Goal: Task Accomplishment & Management: Manage account settings

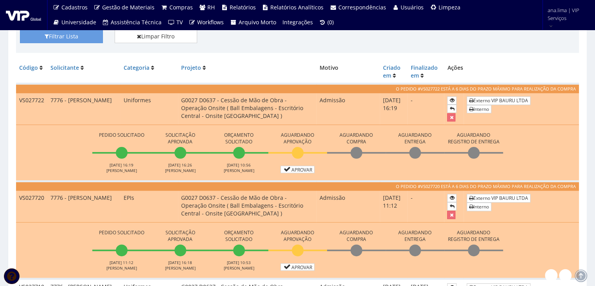
scroll to position [196, 0]
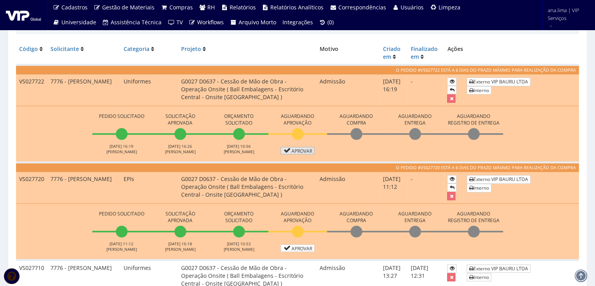
click at [301, 151] on link "Aprovar" at bounding box center [298, 150] width 34 height 7
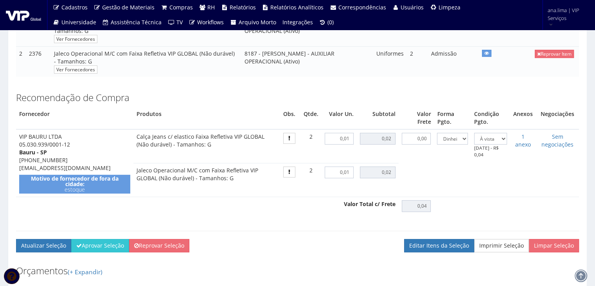
scroll to position [235, 0]
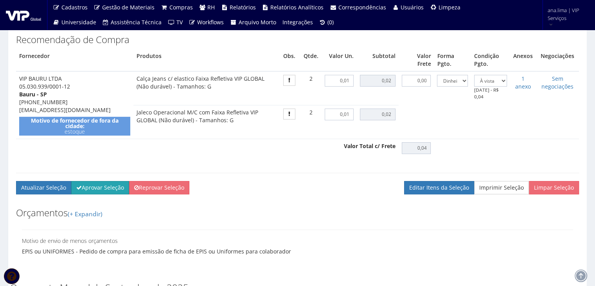
click at [85, 194] on button "Aprovar Seleção" at bounding box center [100, 187] width 58 height 13
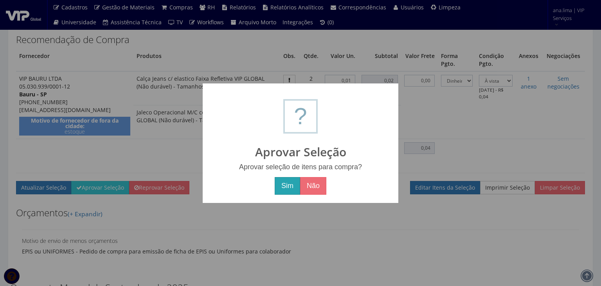
click at [278, 186] on button "Sim" at bounding box center [287, 186] width 25 height 18
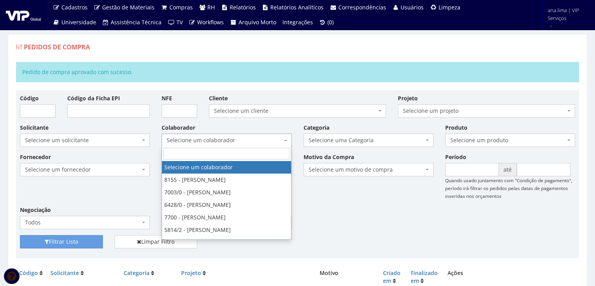
click at [231, 140] on span "Selecione um colaborador" at bounding box center [224, 140] width 115 height 8
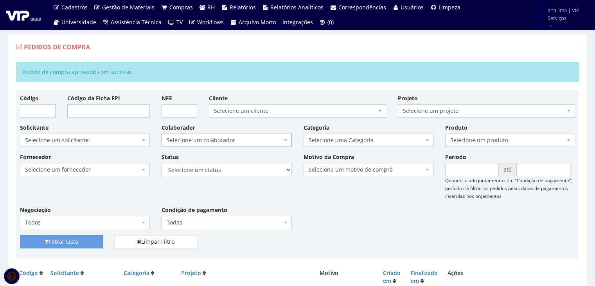
click at [231, 140] on span "Selecione um colaborador" at bounding box center [224, 140] width 115 height 8
drag, startPoint x: 234, startPoint y: 168, endPoint x: 234, endPoint y: 175, distance: 6.7
click at [234, 168] on select "Selecione um status Cancelado Aguardando Aprovação Diretoria Pedido Aprovado Ag…" at bounding box center [227, 169] width 130 height 13
select select "1"
click at [162, 163] on select "Selecione um status Cancelado Aguardando Aprovação Diretoria Pedido Aprovado Ag…" at bounding box center [227, 169] width 130 height 13
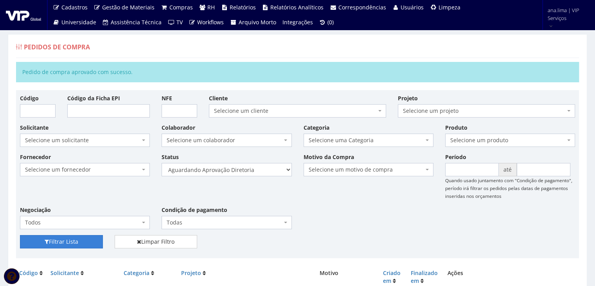
click at [83, 240] on button "Filtrar Lista" at bounding box center [61, 241] width 83 height 13
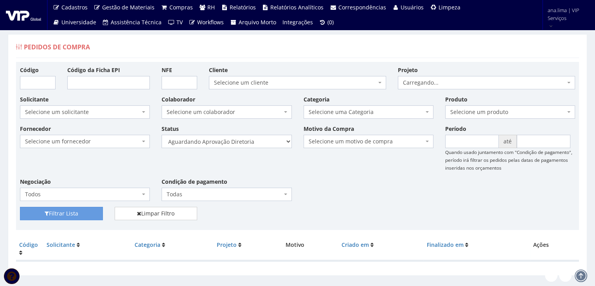
scroll to position [16, 0]
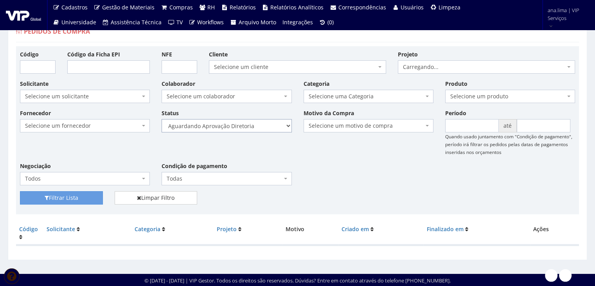
click at [257, 124] on select "Selecione um status Cancelado Aguardando Aprovação Diretoria Pedido Aprovado Ag…" at bounding box center [227, 125] width 130 height 13
select select "4"
click at [162, 119] on select "Selecione um status Cancelado Aguardando Aprovação Diretoria Pedido Aprovado Ag…" at bounding box center [227, 125] width 130 height 13
click at [95, 198] on button "Filtrar Lista" at bounding box center [61, 197] width 83 height 13
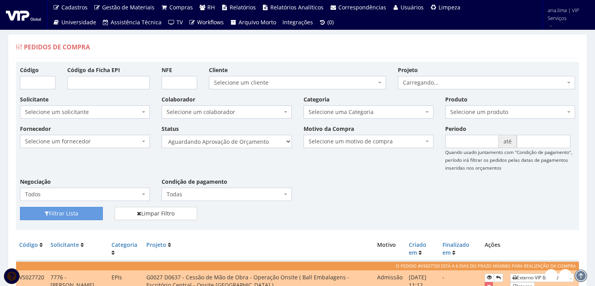
scroll to position [103, 0]
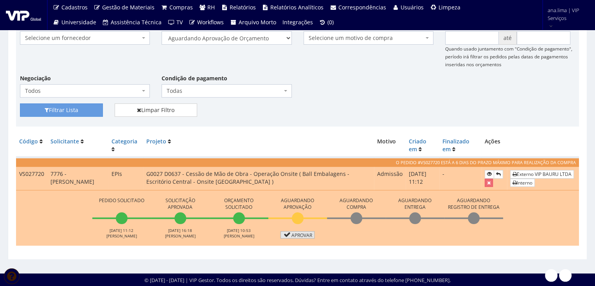
click at [304, 237] on link "Aprovar" at bounding box center [298, 234] width 34 height 7
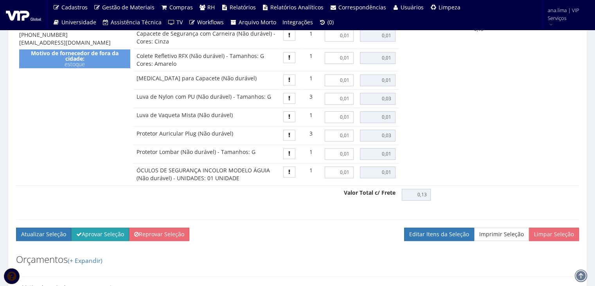
click at [102, 241] on button "Aprovar Seleção" at bounding box center [100, 233] width 58 height 13
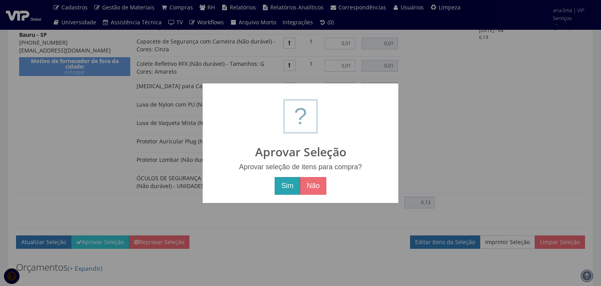
click at [281, 187] on button "Sim" at bounding box center [287, 186] width 25 height 18
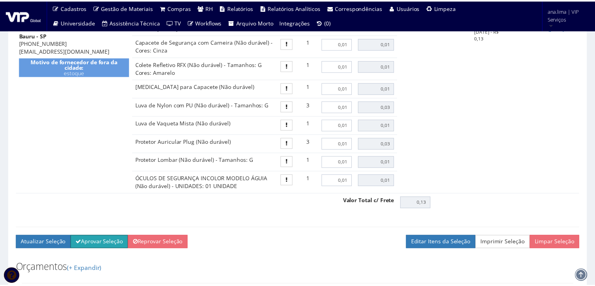
scroll to position [470, 0]
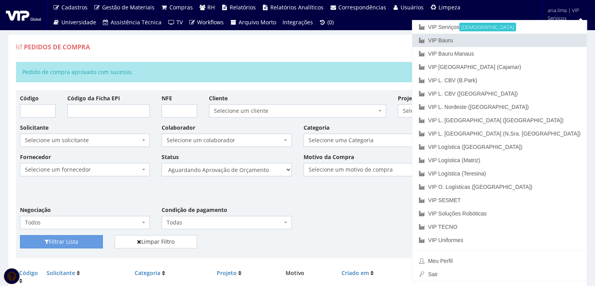
drag, startPoint x: 545, startPoint y: 41, endPoint x: 526, endPoint y: 47, distance: 19.3
click at [545, 41] on link "VIP Bauru" at bounding box center [499, 40] width 175 height 13
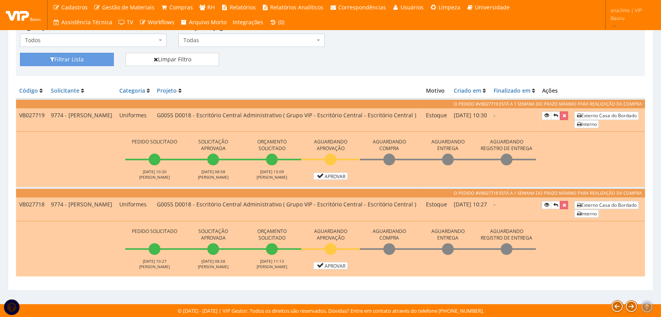
scroll to position [160, 0]
click at [326, 176] on link "Aprovar" at bounding box center [330, 176] width 34 height 7
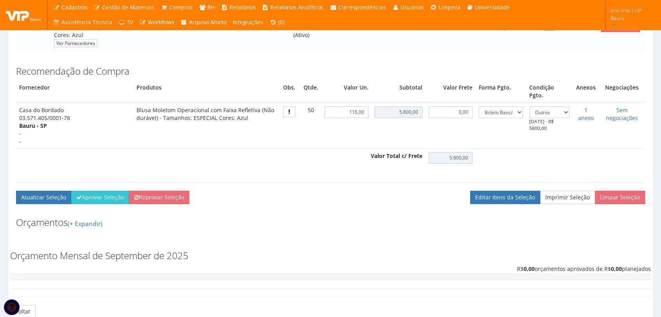
scroll to position [174, 0]
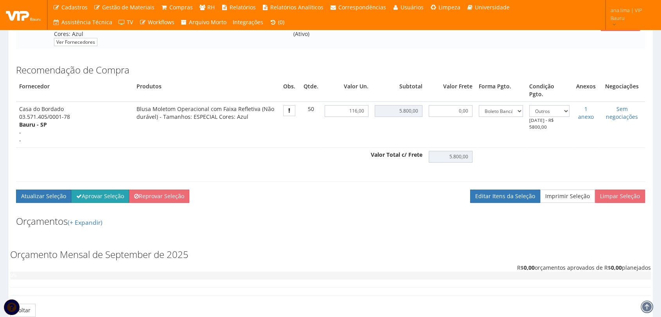
click at [109, 192] on button "Aprovar Seleção" at bounding box center [100, 196] width 58 height 13
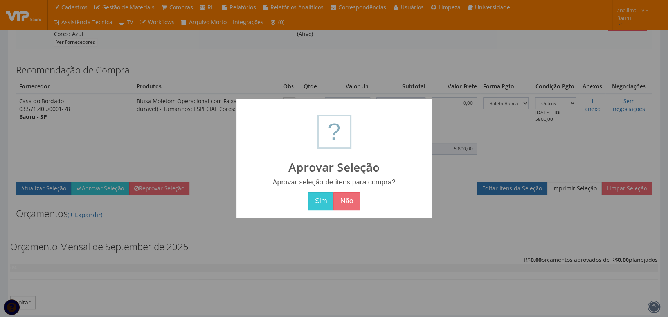
drag, startPoint x: 320, startPoint y: 203, endPoint x: 209, endPoint y: 216, distance: 112.4
click at [319, 203] on button "Sim" at bounding box center [320, 202] width 25 height 18
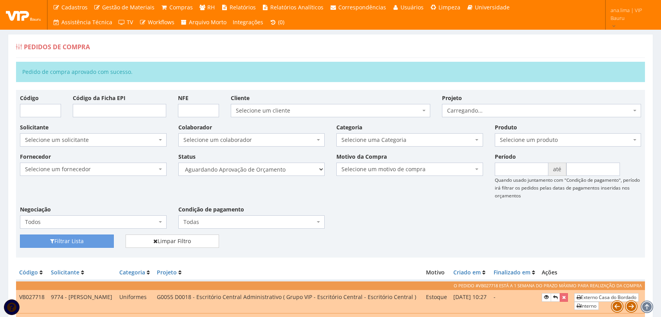
scroll to position [100, 0]
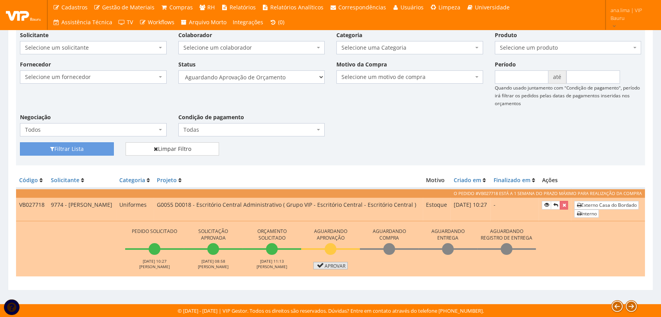
click at [324, 264] on link "Aprovar" at bounding box center [330, 265] width 34 height 7
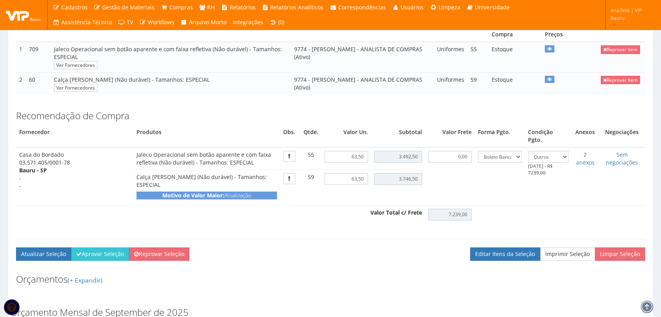
scroll to position [174, 0]
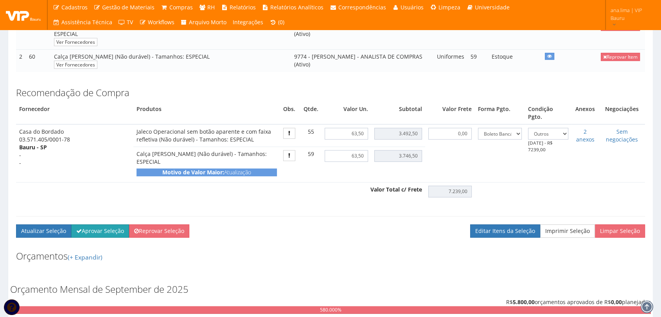
click at [120, 225] on button "Aprovar Seleção" at bounding box center [100, 231] width 58 height 13
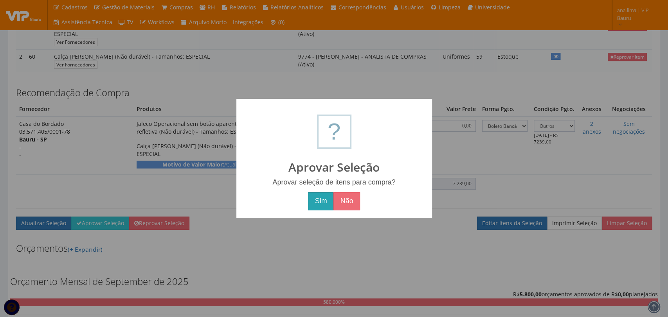
click at [316, 202] on button "Sim" at bounding box center [320, 202] width 25 height 18
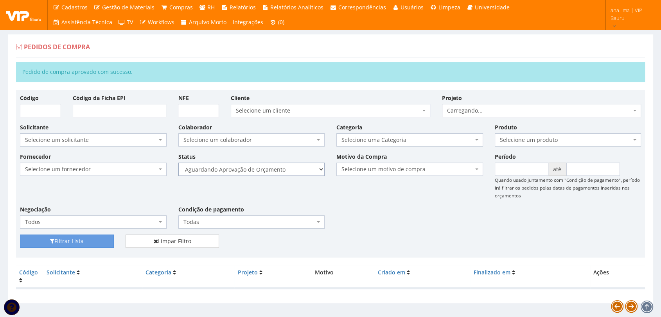
click at [288, 171] on select "Selecione um status Cancelado Aguardando Aprovação Diretoria Pedido Aprovado Ag…" at bounding box center [251, 169] width 147 height 13
select select "1"
click at [178, 163] on select "Selecione um status Cancelado Aguardando Aprovação Diretoria Pedido Aprovado Ag…" at bounding box center [251, 169] width 147 height 13
click at [79, 245] on button "Filtrar Lista" at bounding box center [67, 241] width 94 height 13
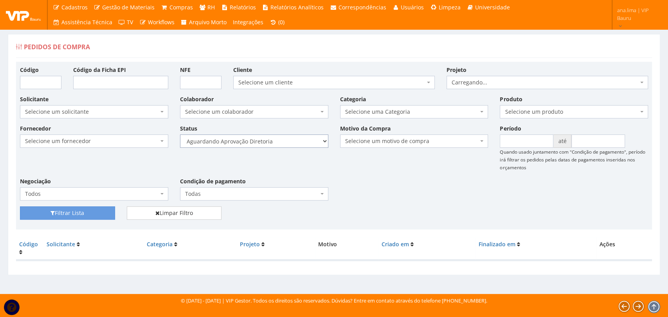
click at [277, 142] on select "Selecione um status Cancelado Aguardando Aprovação Diretoria Pedido Aprovado Ag…" at bounding box center [254, 141] width 148 height 13
select select "4"
click at [180, 135] on select "Selecione um status Cancelado Aguardando Aprovação Diretoria Pedido Aprovado Ag…" at bounding box center [254, 141] width 148 height 13
click at [97, 217] on button "Filtrar Lista" at bounding box center [67, 213] width 95 height 13
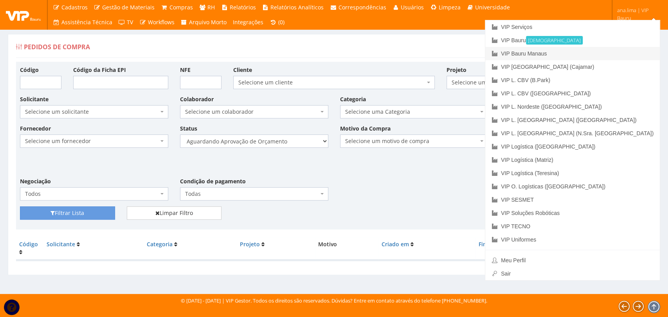
click at [598, 55] on link "VIP Bauru Manaus" at bounding box center [572, 53] width 175 height 13
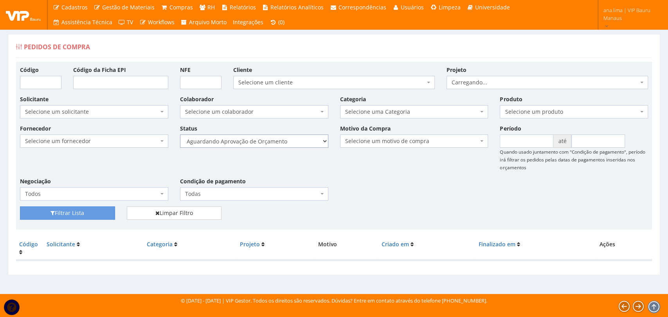
drag, startPoint x: 0, startPoint y: 0, endPoint x: 288, endPoint y: 145, distance: 322.0
click at [288, 144] on select "Selecione um status Cancelado Aguardando Aprovação Diretoria Pedido Aprovado Ag…" at bounding box center [254, 141] width 148 height 13
select select "1"
click at [180, 135] on select "Selecione um status Cancelado Aguardando Aprovação Diretoria Pedido Aprovado Ag…" at bounding box center [254, 141] width 148 height 13
click at [76, 213] on button "Filtrar Lista" at bounding box center [67, 213] width 95 height 13
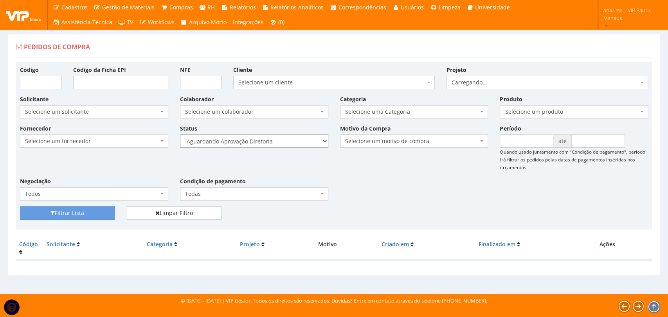
click at [284, 143] on select "Selecione um status Cancelado Aguardando Aprovação Diretoria Pedido Aprovado Ag…" at bounding box center [254, 141] width 148 height 13
select select "4"
click at [180, 135] on select "Selecione um status Cancelado Aguardando Aprovação Diretoria Pedido Aprovado Ag…" at bounding box center [254, 141] width 148 height 13
click at [84, 218] on button "Filtrar Lista" at bounding box center [67, 213] width 95 height 13
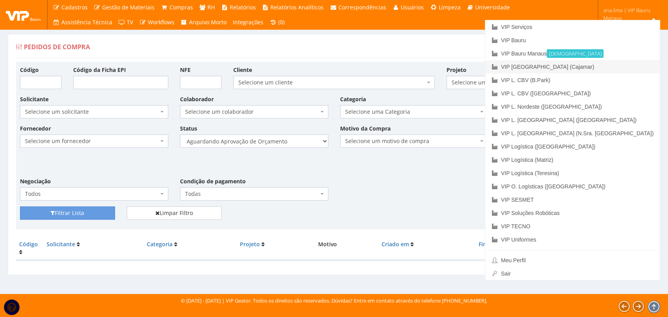
click at [609, 67] on link "VIP [GEOGRAPHIC_DATA] (Cajamar)" at bounding box center [572, 66] width 175 height 13
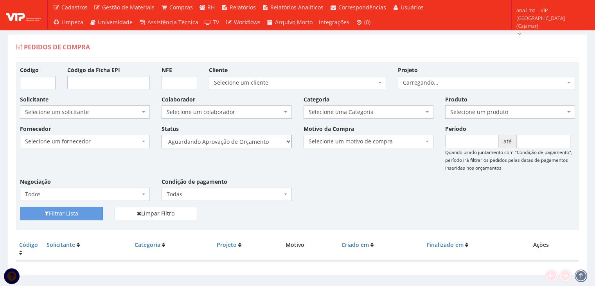
drag, startPoint x: 257, startPoint y: 141, endPoint x: 257, endPoint y: 146, distance: 5.5
click at [257, 141] on select "Selecione um status Cancelado Aguardando Aprovação Diretoria Pedido Aprovado Ag…" at bounding box center [227, 141] width 130 height 13
select select "1"
click at [162, 135] on select "Selecione um status Cancelado Aguardando Aprovação Diretoria Pedido Aprovado Ag…" at bounding box center [227, 141] width 130 height 13
click at [76, 215] on button "Filtrar Lista" at bounding box center [61, 213] width 83 height 13
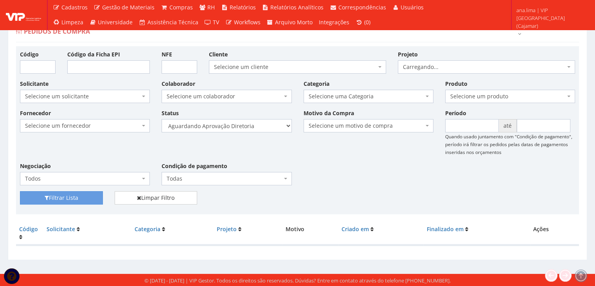
scroll to position [16, 0]
click at [264, 126] on select "Selecione um status Cancelado Aguardando Aprovação Diretoria Pedido Aprovado Ag…" at bounding box center [227, 125] width 130 height 13
select select "4"
click at [162, 119] on select "Selecione um status Cancelado Aguardando Aprovação Diretoria Pedido Aprovado Ag…" at bounding box center [227, 125] width 130 height 13
click at [90, 198] on button "Filtrar Lista" at bounding box center [61, 197] width 83 height 13
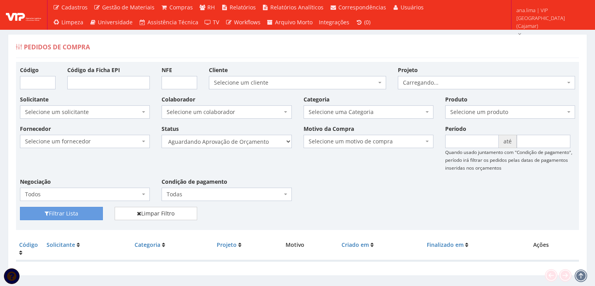
scroll to position [16, 0]
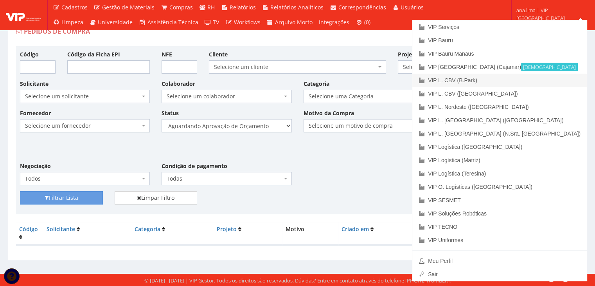
click at [542, 80] on link "VIP L. CBV (B.Park)" at bounding box center [499, 80] width 175 height 13
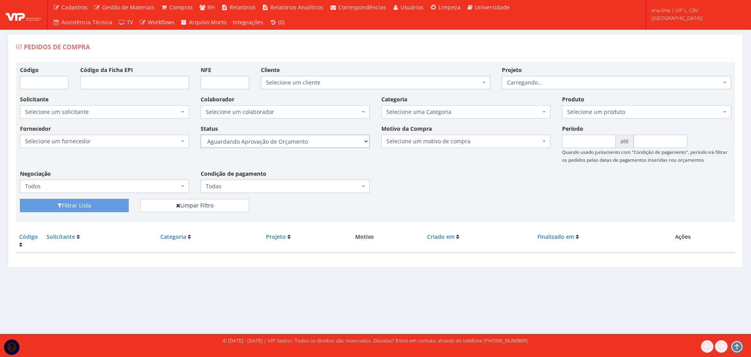
click at [325, 142] on select "Selecione um status Cancelado Aguardando Aprovação Diretoria Pedido Aprovado Ag…" at bounding box center [285, 141] width 169 height 13
select select "1"
click at [201, 135] on select "Selecione um status Cancelado Aguardando Aprovação Diretoria Pedido Aprovado Ag…" at bounding box center [285, 141] width 169 height 13
click at [91, 202] on button "Filtrar Lista" at bounding box center [74, 205] width 109 height 13
click at [304, 145] on select "Selecione um status Cancelado Aguardando Aprovação Diretoria Pedido Aprovado Ag…" at bounding box center [285, 141] width 169 height 13
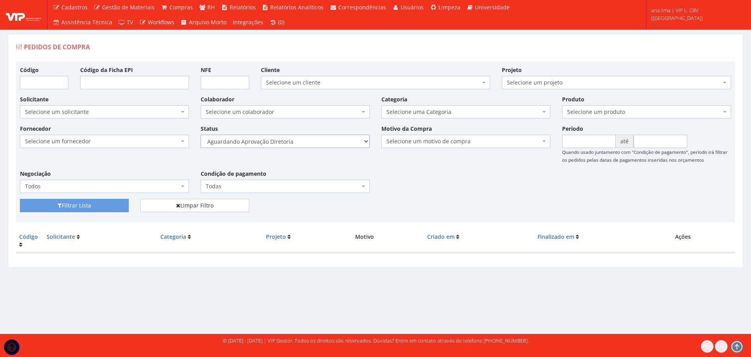
click at [201, 135] on select "Selecione um status Cancelado Aguardando Aprovação Diretoria Pedido Aprovado Ag…" at bounding box center [285, 141] width 169 height 13
click at [72, 208] on button "Filtrar Lista" at bounding box center [74, 205] width 109 height 13
click at [315, 145] on select "Selecione um status Cancelado Aguardando Aprovação Diretoria Pedido Aprovado Ag…" at bounding box center [285, 141] width 169 height 13
click at [470, 201] on div "Filtrar Lista Limpar Filtro" at bounding box center [375, 208] width 723 height 19
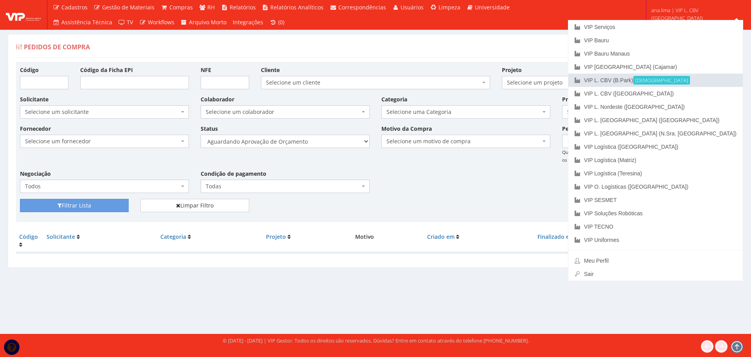
drag, startPoint x: 692, startPoint y: 79, endPoint x: 652, endPoint y: 94, distance: 42.4
click at [692, 79] on link "VIP L. CBV ([GEOGRAPHIC_DATA]) Ativa" at bounding box center [656, 80] width 175 height 13
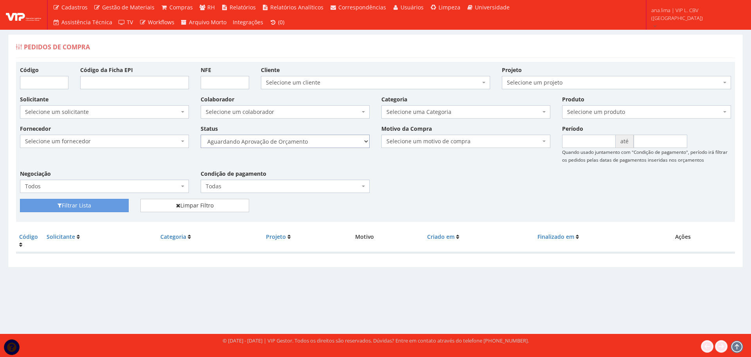
click at [299, 141] on select "Selecione um status Cancelado Aguardando Aprovação Diretoria Pedido Aprovado Ag…" at bounding box center [285, 141] width 169 height 13
select select "1"
click at [201, 135] on select "Selecione um status Cancelado Aguardando Aprovação Diretoria Pedido Aprovado Ag…" at bounding box center [285, 141] width 169 height 13
click at [111, 202] on button "Filtrar Lista" at bounding box center [74, 205] width 109 height 13
drag, startPoint x: 0, startPoint y: 0, endPoint x: 315, endPoint y: 145, distance: 347.1
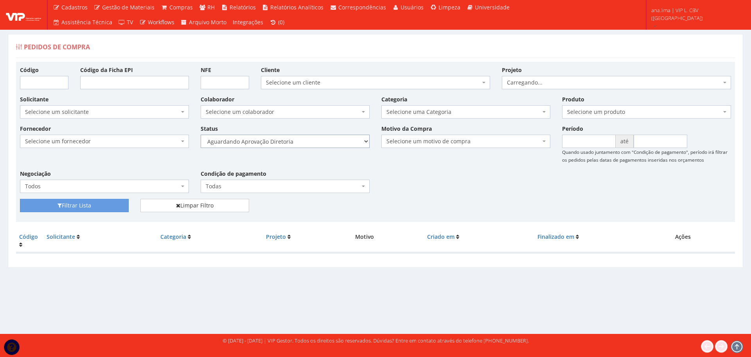
click at [315, 145] on select "Selecione um status Cancelado Aguardando Aprovação Diretoria Pedido Aprovado Ag…" at bounding box center [285, 141] width 169 height 13
click at [201, 135] on select "Selecione um status Cancelado Aguardando Aprovação Diretoria Pedido Aprovado Ag…" at bounding box center [285, 141] width 169 height 13
click at [315, 141] on select "Selecione um status Cancelado Aguardando Aprovação Diretoria Pedido Aprovado Ag…" at bounding box center [285, 141] width 169 height 13
select select "4"
click at [201, 135] on select "Selecione um status Cancelado Aguardando Aprovação Diretoria Pedido Aprovado Ag…" at bounding box center [285, 141] width 169 height 13
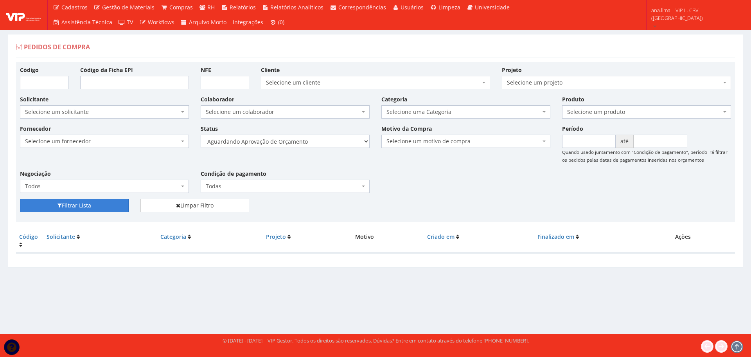
click at [100, 204] on button "Filtrar Lista" at bounding box center [74, 205] width 109 height 13
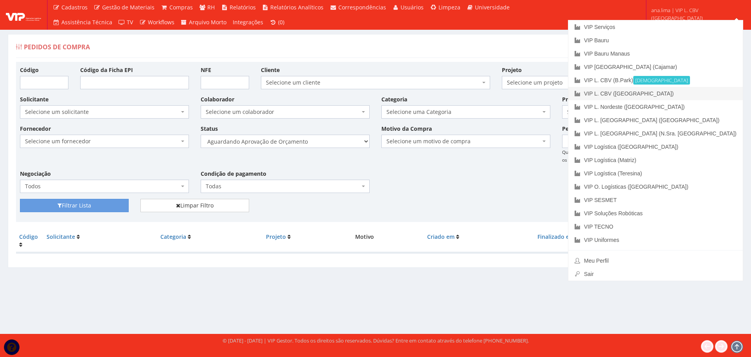
click at [704, 93] on link "VIP L. CBV ([GEOGRAPHIC_DATA])" at bounding box center [656, 93] width 175 height 13
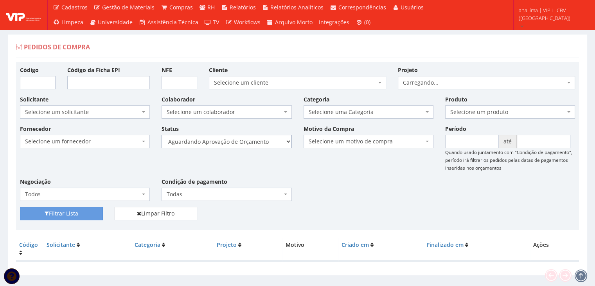
click at [252, 142] on select "Selecione um status Cancelado Aguardando Aprovação Diretoria Pedido Aprovado Ag…" at bounding box center [227, 141] width 130 height 13
select select "1"
click at [162, 135] on select "Selecione um status Cancelado Aguardando Aprovação Diretoria Pedido Aprovado Ag…" at bounding box center [227, 141] width 130 height 13
click at [67, 209] on button "Filtrar Lista" at bounding box center [61, 213] width 83 height 13
drag, startPoint x: 0, startPoint y: 0, endPoint x: 243, endPoint y: 142, distance: 281.8
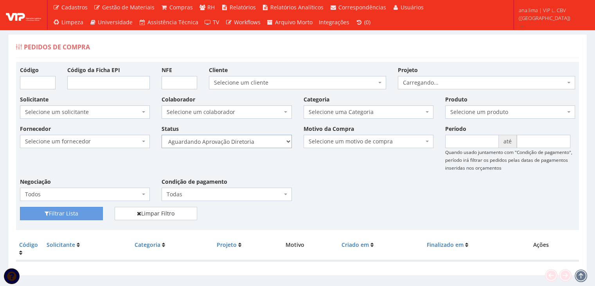
click at [243, 142] on select "Selecione um status Cancelado Aguardando Aprovação Diretoria Pedido Aprovado Ag…" at bounding box center [227, 141] width 130 height 13
select select "4"
click at [162, 135] on select "Selecione um status Cancelado Aguardando Aprovação Diretoria Pedido Aprovado Ag…" at bounding box center [227, 141] width 130 height 13
click at [97, 215] on button "Filtrar Lista" at bounding box center [61, 213] width 83 height 13
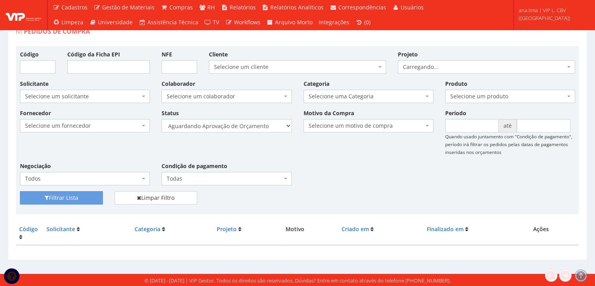
scroll to position [16, 0]
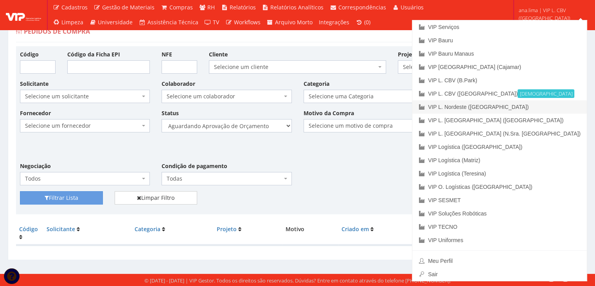
click at [556, 108] on link "VIP L. Nordeste ([GEOGRAPHIC_DATA])" at bounding box center [499, 106] width 175 height 13
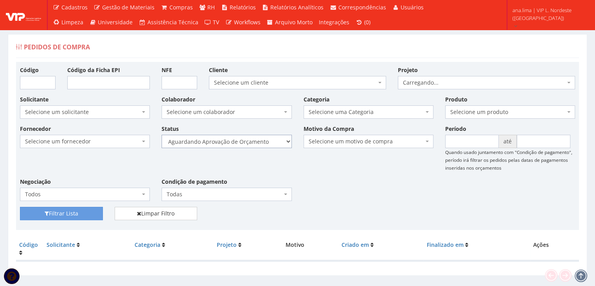
click at [258, 144] on select "Selecione um status Cancelado Aguardando Aprovação Diretoria Pedido Aprovado Ag…" at bounding box center [227, 141] width 130 height 13
select select "1"
click at [162, 135] on select "Selecione um status Cancelado Aguardando Aprovação Diretoria Pedido Aprovado Ag…" at bounding box center [227, 141] width 130 height 13
click at [95, 212] on button "Filtrar Lista" at bounding box center [61, 213] width 83 height 13
click at [251, 143] on select "Selecione um status Cancelado Aguardando Aprovação Diretoria Pedido Aprovado Ag…" at bounding box center [227, 141] width 130 height 13
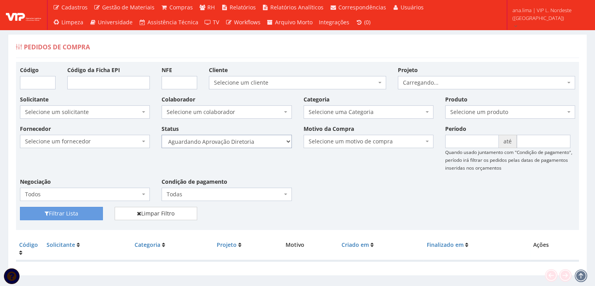
select select "4"
click at [162, 135] on select "Selecione um status Cancelado Aguardando Aprovação Diretoria Pedido Aprovado Ag…" at bounding box center [227, 141] width 130 height 13
click at [98, 213] on button "Filtrar Lista" at bounding box center [61, 213] width 83 height 13
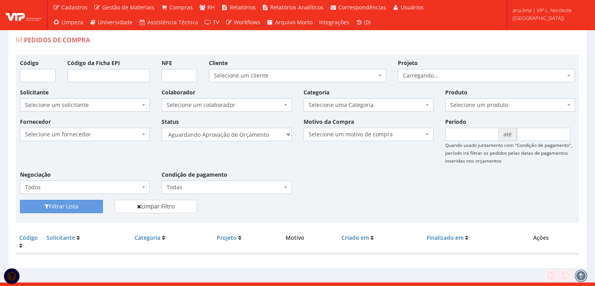
scroll to position [16, 0]
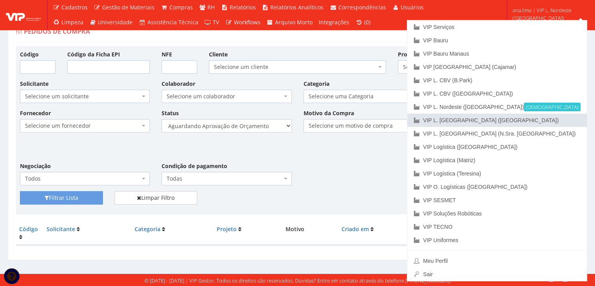
drag, startPoint x: 545, startPoint y: 122, endPoint x: 456, endPoint y: 123, distance: 88.8
click at [545, 122] on link "VIP L. [GEOGRAPHIC_DATA] ([GEOGRAPHIC_DATA])" at bounding box center [497, 119] width 180 height 13
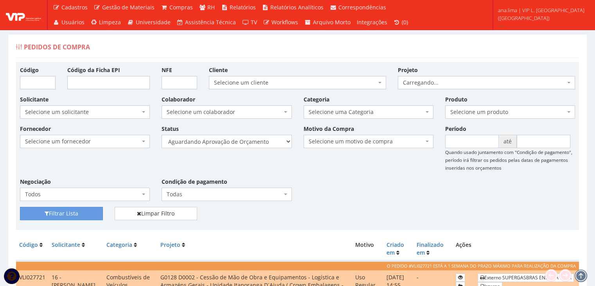
scroll to position [111, 0]
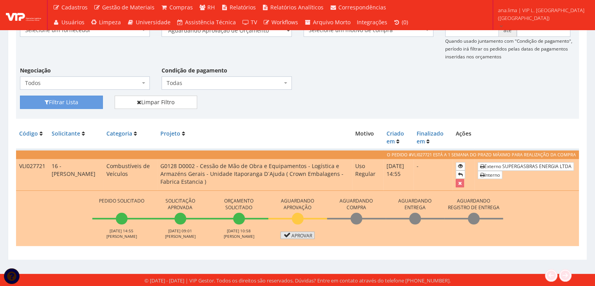
click at [301, 233] on link "Aprovar" at bounding box center [298, 234] width 34 height 7
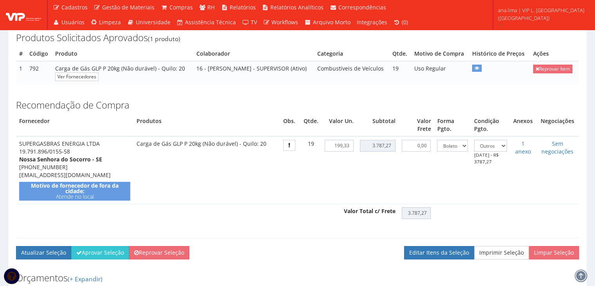
scroll to position [157, 0]
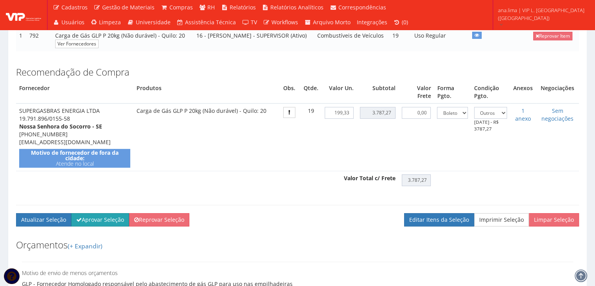
click at [110, 226] on button "Aprovar Seleção" at bounding box center [100, 219] width 58 height 13
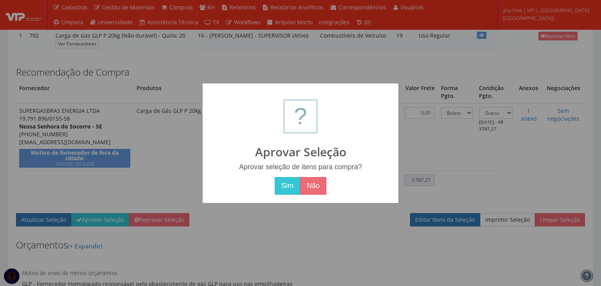
drag, startPoint x: 285, startPoint y: 190, endPoint x: 225, endPoint y: 196, distance: 59.8
click at [285, 190] on button "Sim" at bounding box center [287, 186] width 25 height 18
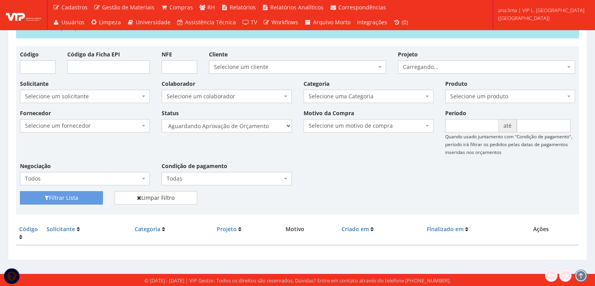
scroll to position [44, 0]
click at [261, 127] on select "Selecione um status Cancelado Aguardando Aprovação Diretoria Pedido Aprovado Ag…" at bounding box center [227, 125] width 130 height 13
select select "1"
click at [162, 119] on select "Selecione um status Cancelado Aguardando Aprovação Diretoria Pedido Aprovado Ag…" at bounding box center [227, 125] width 130 height 13
click at [63, 194] on button "Filtrar Lista" at bounding box center [61, 197] width 83 height 13
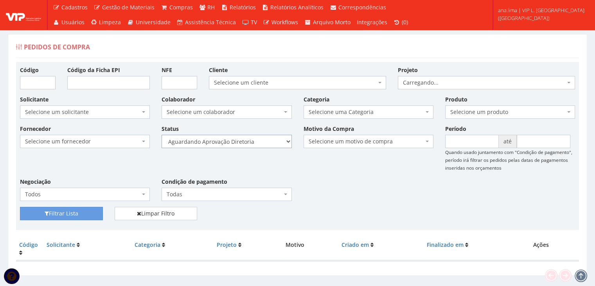
click at [255, 143] on select "Selecione um status Cancelado Aguardando Aprovação Diretoria Pedido Aprovado Ag…" at bounding box center [227, 141] width 130 height 13
select select "4"
click at [162, 135] on select "Selecione um status Cancelado Aguardando Aprovação Diretoria Pedido Aprovado Ag…" at bounding box center [227, 141] width 130 height 13
click at [63, 213] on button "Filtrar Lista" at bounding box center [61, 213] width 83 height 13
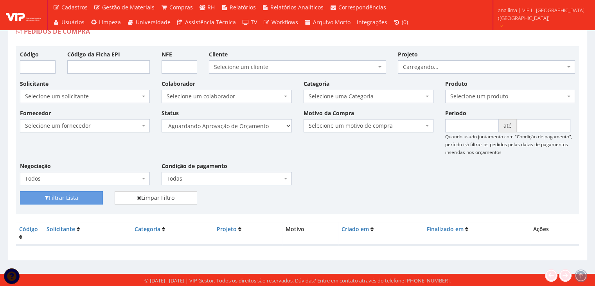
scroll to position [16, 0]
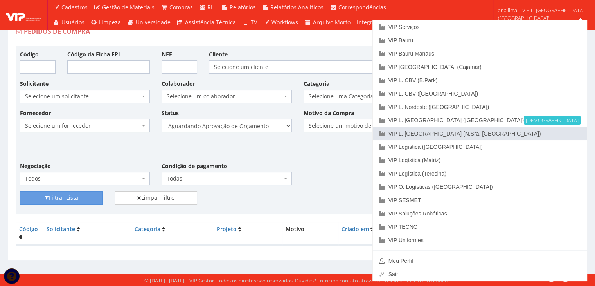
click at [558, 134] on link "VIP L. [GEOGRAPHIC_DATA] (N.Sra. [GEOGRAPHIC_DATA])" at bounding box center [480, 133] width 214 height 13
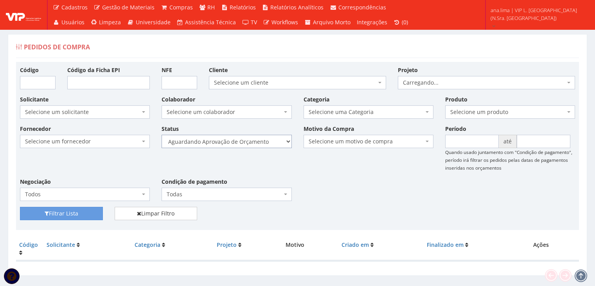
drag, startPoint x: 0, startPoint y: 0, endPoint x: 261, endPoint y: 146, distance: 299.4
click at [261, 144] on select "Selecione um status Cancelado Aguardando Aprovação Diretoria Pedido Aprovado Ag…" at bounding box center [227, 141] width 130 height 13
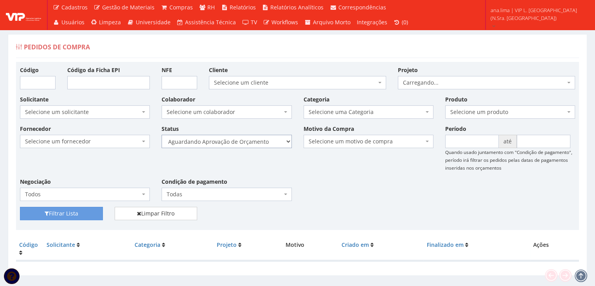
select select "1"
click at [162, 135] on select "Selecione um status Cancelado Aguardando Aprovação Diretoria Pedido Aprovado Ag…" at bounding box center [227, 141] width 130 height 13
click at [88, 212] on button "Filtrar Lista" at bounding box center [61, 213] width 83 height 13
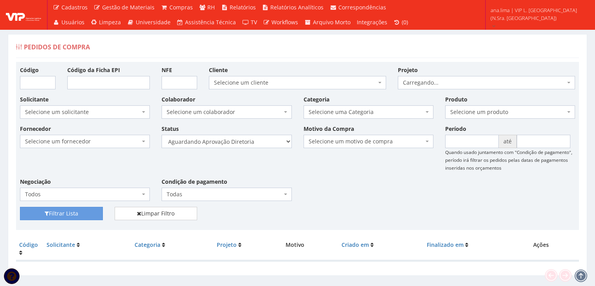
click at [252, 141] on select "Selecione um status Cancelado Aguardando Aprovação Diretoria Pedido Aprovado Ag…" at bounding box center [227, 141] width 130 height 13
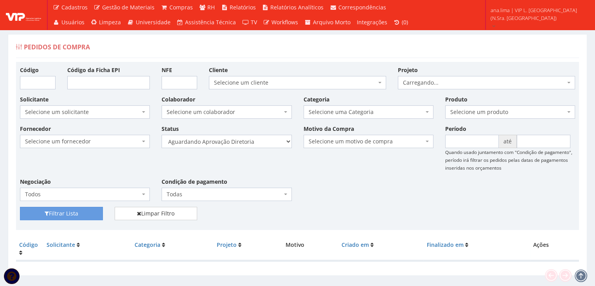
select select "4"
click at [162, 135] on select "Selecione um status Cancelado Aguardando Aprovação Diretoria Pedido Aprovado Ag…" at bounding box center [227, 141] width 130 height 13
click at [52, 212] on button "Filtrar Lista" at bounding box center [61, 213] width 83 height 13
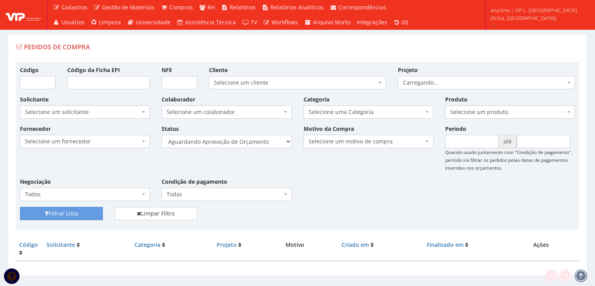
scroll to position [16, 0]
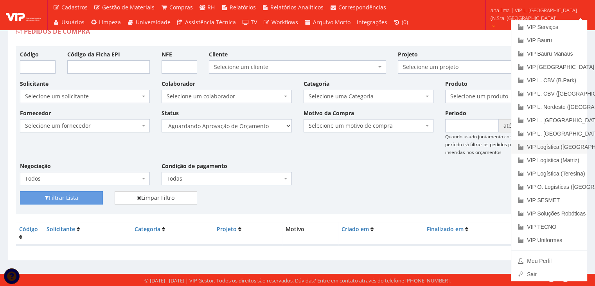
click at [556, 148] on link "VIP Logística ([GEOGRAPHIC_DATA])" at bounding box center [549, 146] width 76 height 13
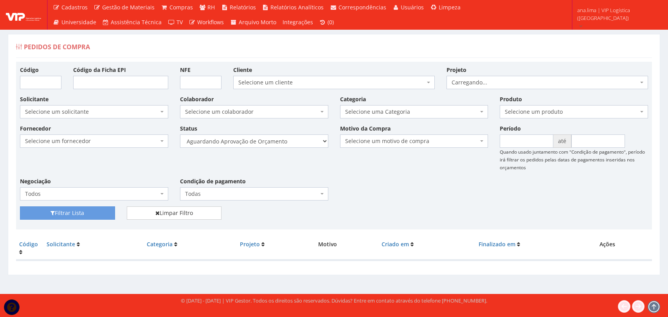
click at [286, 145] on select "Selecione um status Cancelado Aguardando Aprovação Diretoria Pedido Aprovado Ag…" at bounding box center [254, 141] width 148 height 13
select select "1"
click at [180, 135] on select "Selecione um status Cancelado Aguardando Aprovação Diretoria Pedido Aprovado Ag…" at bounding box center [254, 141] width 148 height 13
click at [101, 212] on button "Filtrar Lista" at bounding box center [67, 213] width 95 height 13
click at [272, 143] on select "Selecione um status Cancelado Aguardando Aprovação Diretoria Pedido Aprovado Ag…" at bounding box center [254, 141] width 148 height 13
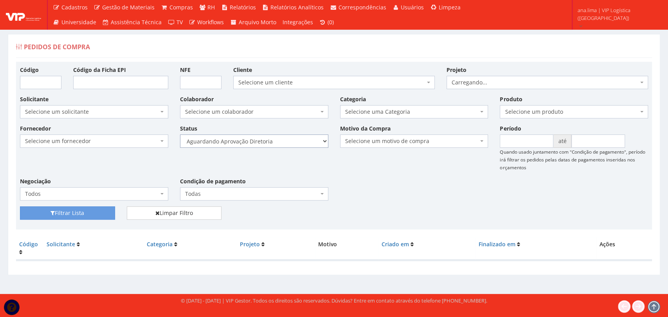
select select "4"
click at [180, 135] on select "Selecione um status Cancelado Aguardando Aprovação Diretoria Pedido Aprovado Ag…" at bounding box center [254, 141] width 148 height 13
click at [74, 216] on button "Filtrar Lista" at bounding box center [67, 213] width 95 height 13
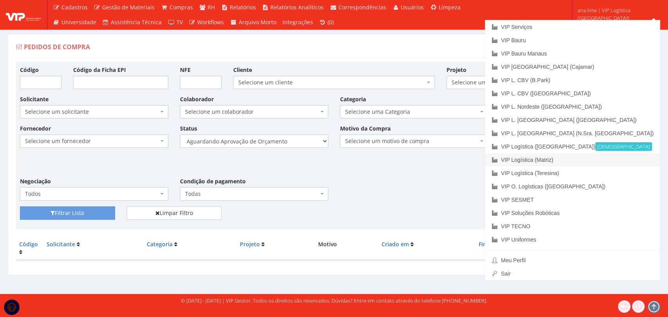
drag, startPoint x: 629, startPoint y: 159, endPoint x: 582, endPoint y: 168, distance: 47.4
click at [629, 160] on link "VIP Logística (Matriz)" at bounding box center [572, 159] width 175 height 13
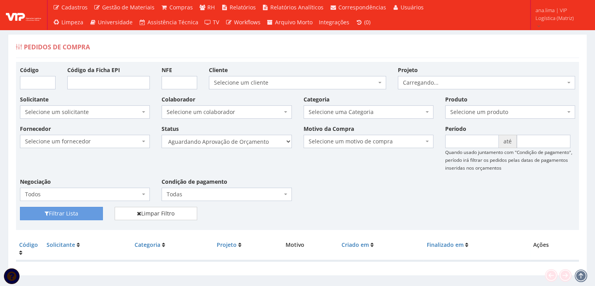
select select "1"
click at [162, 135] on select "Selecione um status Cancelado Aguardando Aprovação Diretoria Pedido Aprovado Ag…" at bounding box center [227, 141] width 130 height 13
click at [94, 213] on button "Filtrar Lista" at bounding box center [61, 213] width 83 height 13
select select "4"
click at [162, 135] on select "Selecione um status Cancelado Aguardando Aprovação Diretoria Pedido Aprovado Ag…" at bounding box center [227, 141] width 130 height 13
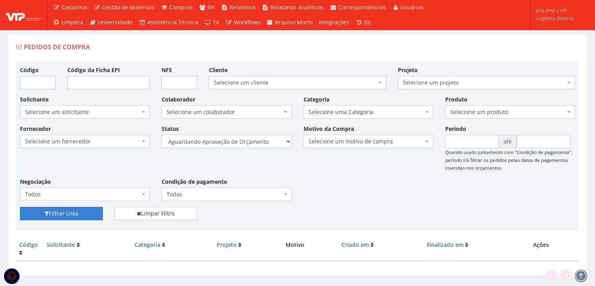
click at [91, 214] on button "Filtrar Lista" at bounding box center [61, 213] width 83 height 13
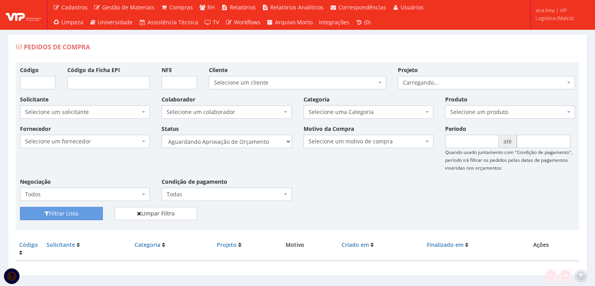
scroll to position [16, 0]
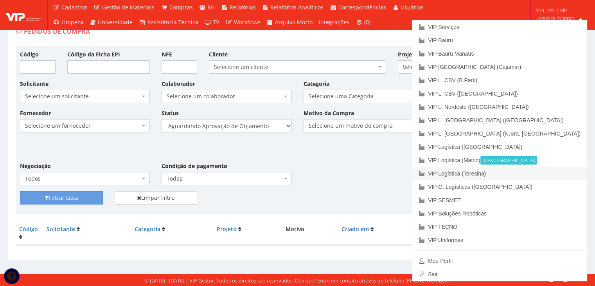
click at [551, 175] on link "VIP Logística (Teresina)" at bounding box center [499, 173] width 175 height 13
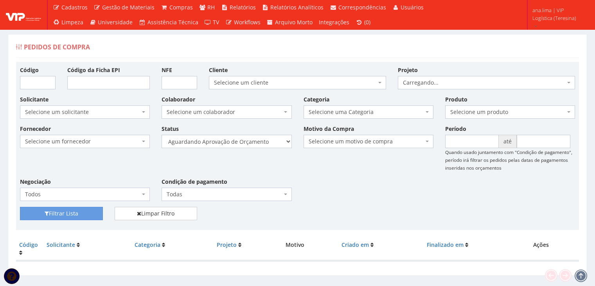
click at [252, 147] on select "Selecione um status Cancelado Aguardando Aprovação Diretoria Pedido Aprovado Ag…" at bounding box center [227, 141] width 130 height 13
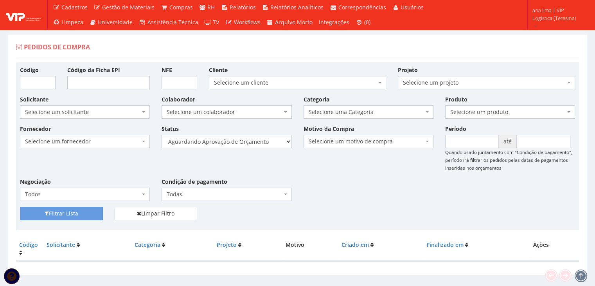
select select "1"
click at [162, 135] on select "Selecione um status Cancelado Aguardando Aprovação Diretoria Pedido Aprovado Ag…" at bounding box center [227, 141] width 130 height 13
click at [66, 212] on button "Filtrar Lista" at bounding box center [61, 213] width 83 height 13
drag, startPoint x: 0, startPoint y: 0, endPoint x: 264, endPoint y: 143, distance: 300.3
click at [264, 143] on select "Selecione um status Cancelado Aguardando Aprovação Diretoria Pedido Aprovado Ag…" at bounding box center [227, 141] width 130 height 13
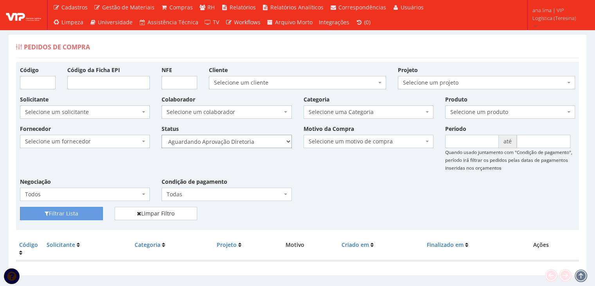
select select "4"
click at [162, 135] on select "Selecione um status Cancelado Aguardando Aprovação Diretoria Pedido Aprovado Ag…" at bounding box center [227, 141] width 130 height 13
click at [53, 214] on button "Filtrar Lista" at bounding box center [61, 213] width 83 height 13
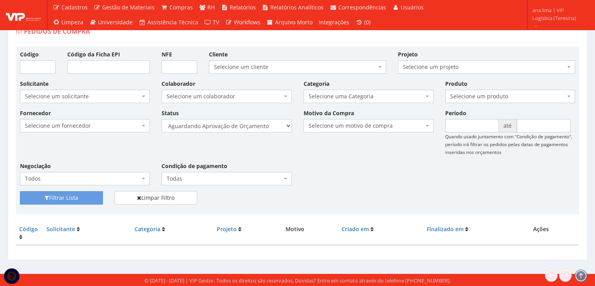
scroll to position [16, 0]
